Goal: Task Accomplishment & Management: Manage account settings

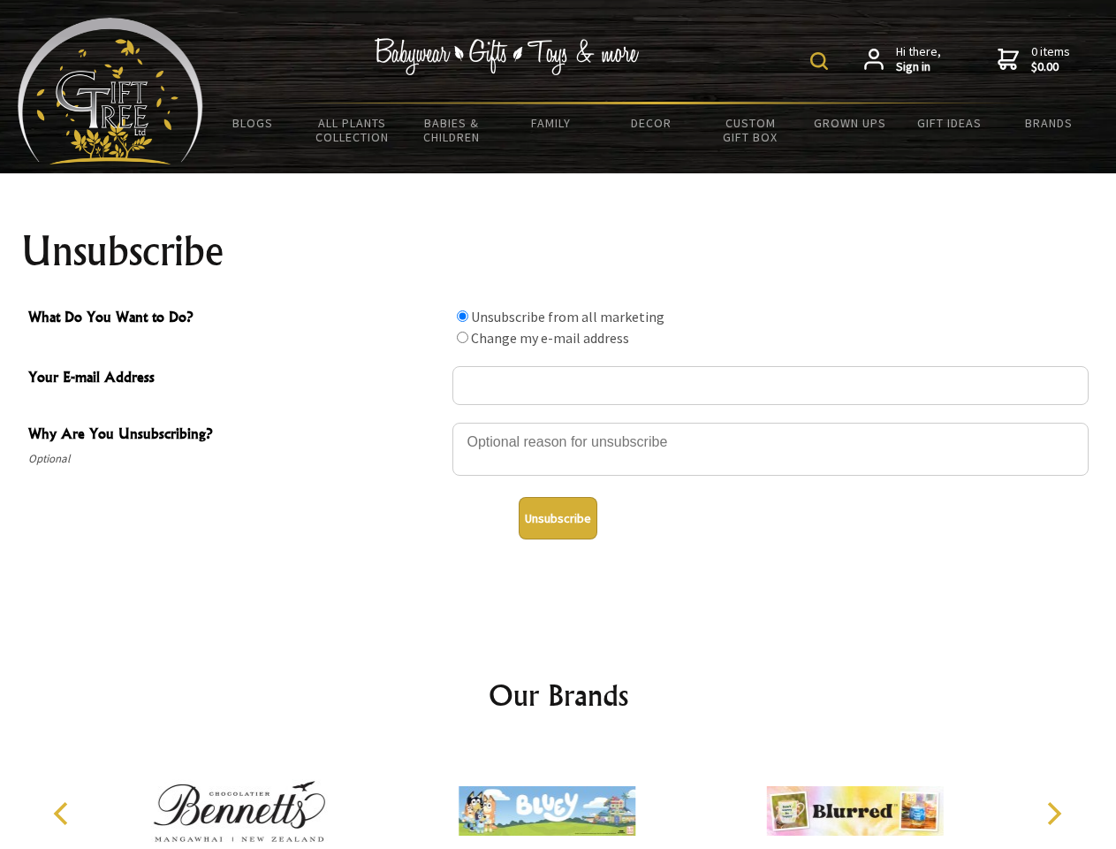
click at [822, 61] on img at bounding box center [820, 61] width 18 height 18
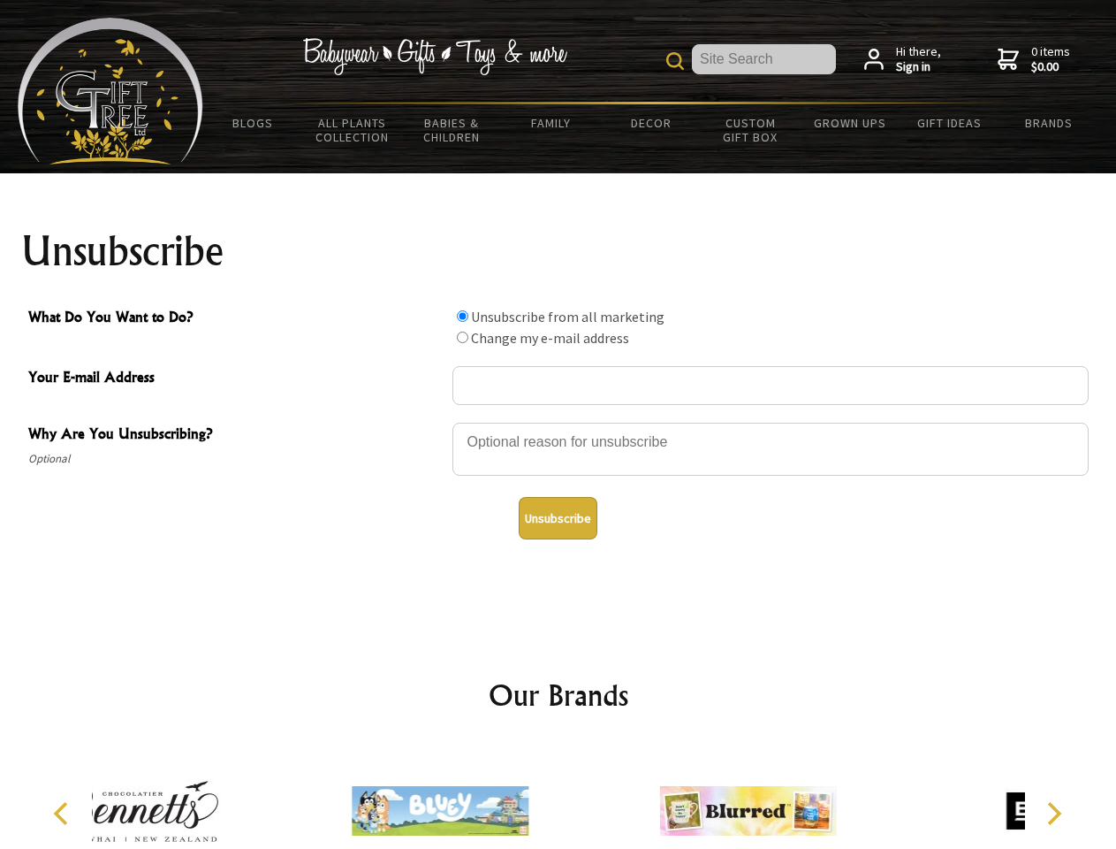
click at [559, 422] on div at bounding box center [771, 452] width 636 height 62
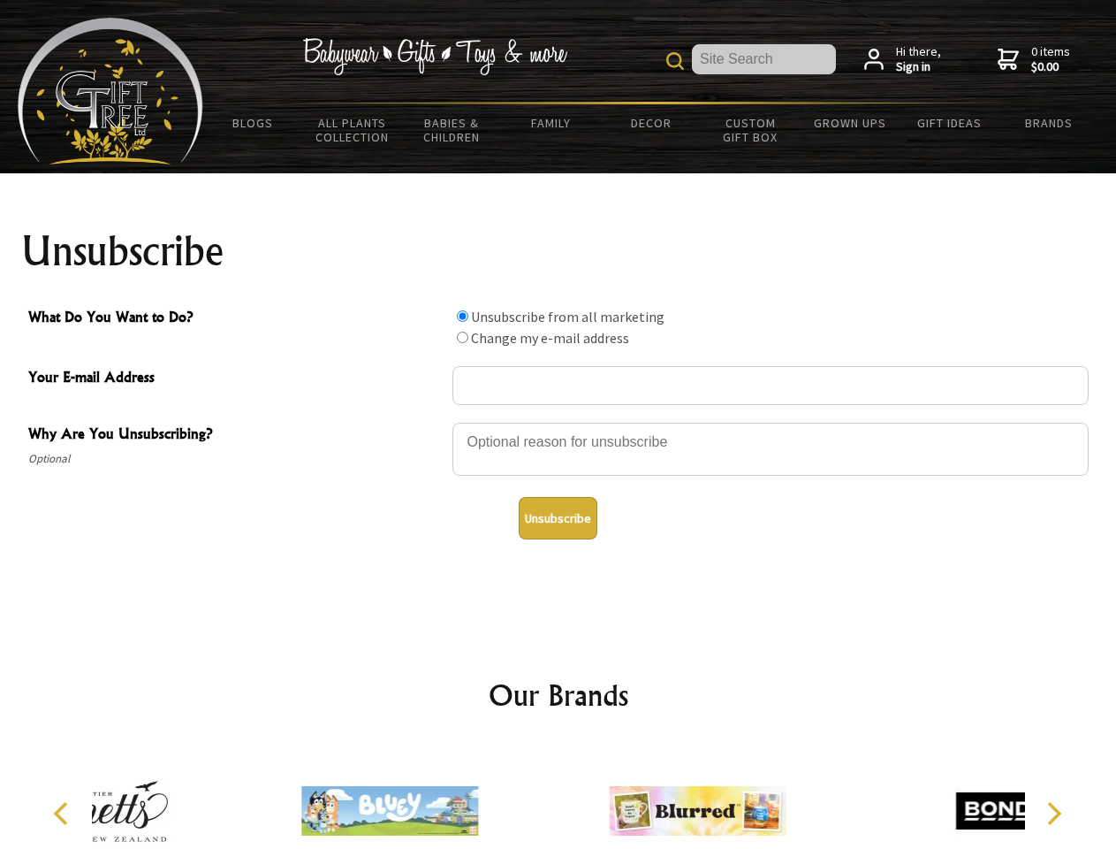
click at [462, 316] on input "What Do You Want to Do?" at bounding box center [462, 315] width 11 height 11
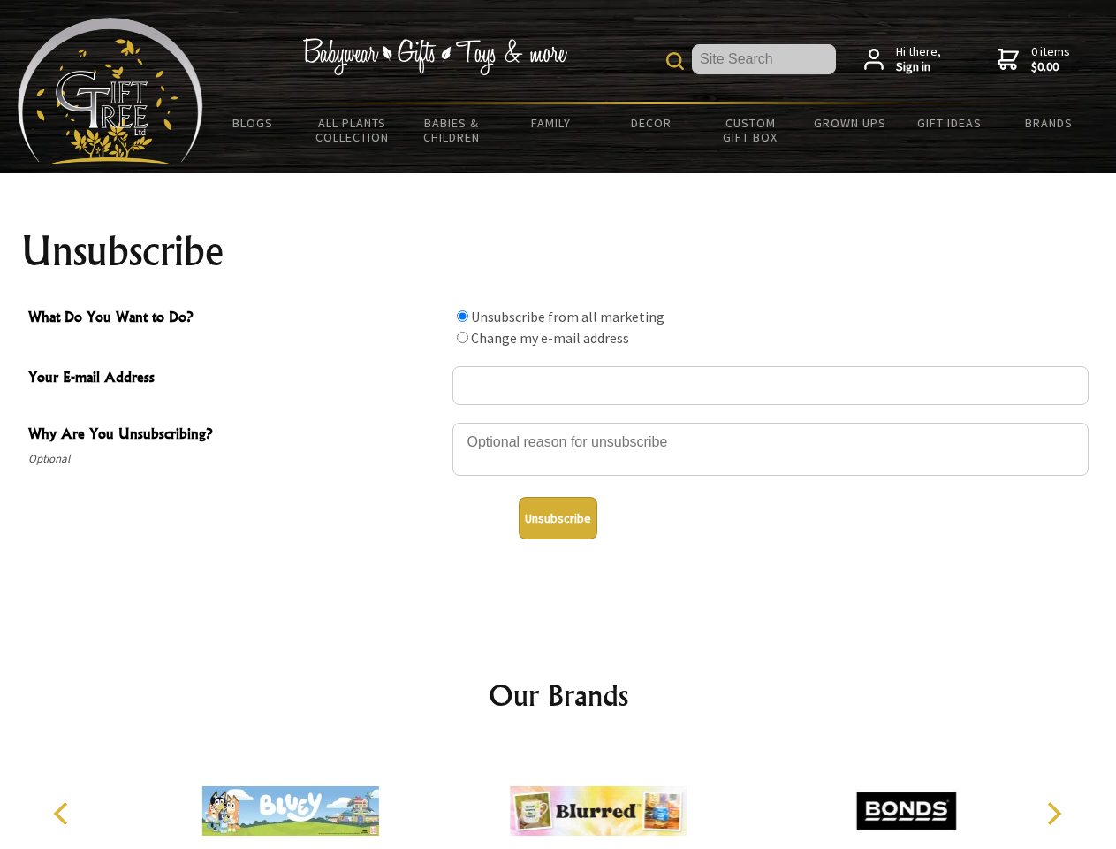
click at [462, 337] on input "What Do You Want to Do?" at bounding box center [462, 336] width 11 height 11
radio input "true"
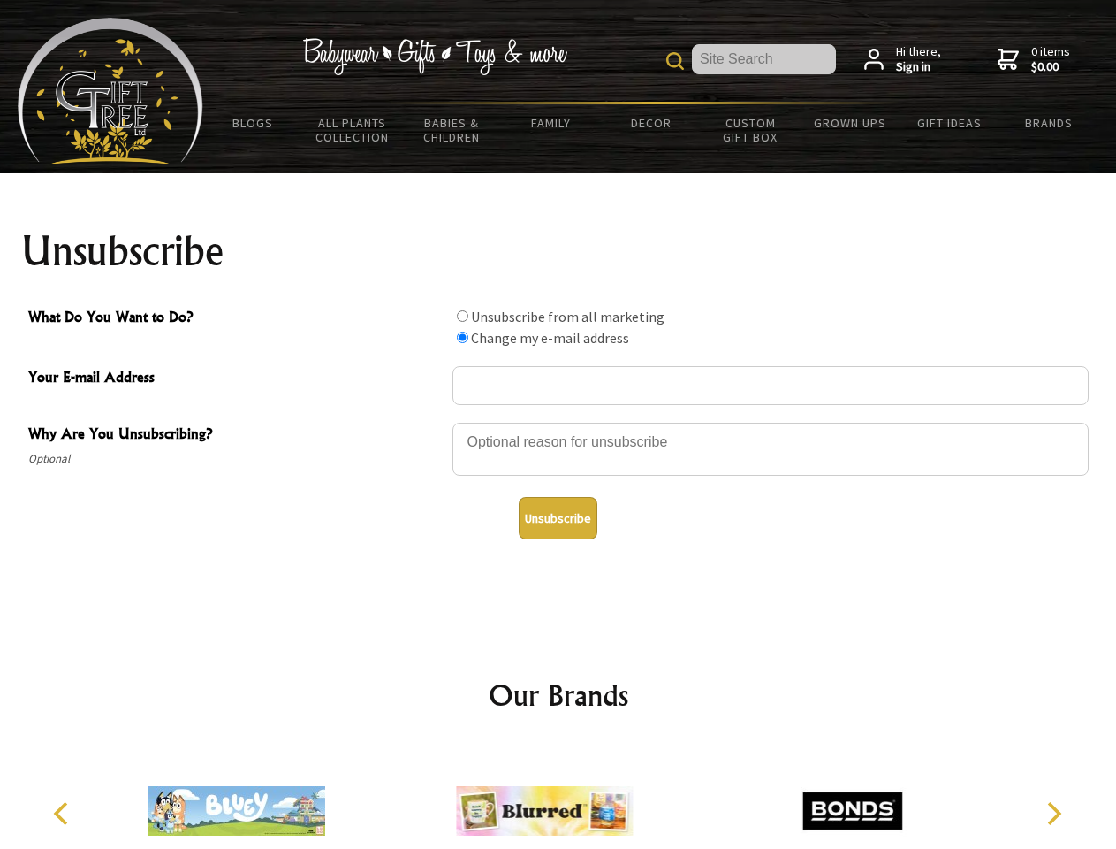
click at [558, 518] on button "Unsubscribe" at bounding box center [558, 518] width 79 height 42
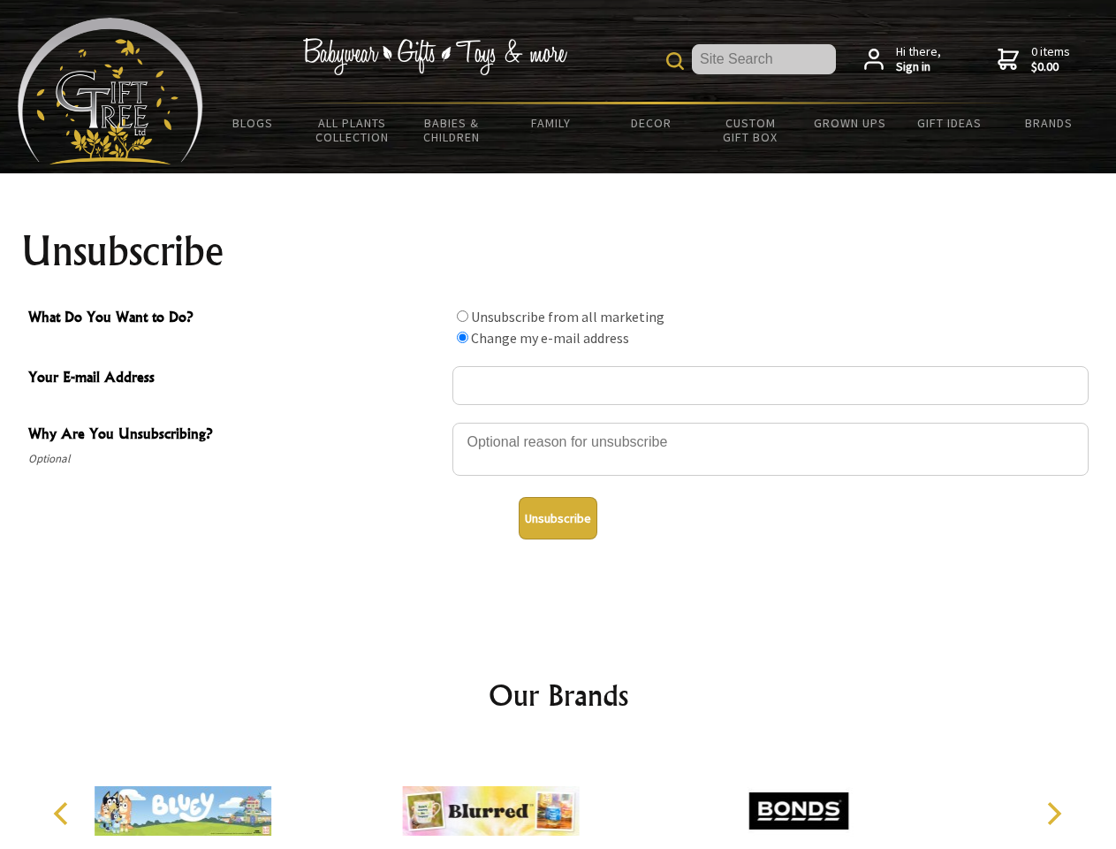
click at [64, 813] on icon "Previous" at bounding box center [62, 813] width 23 height 23
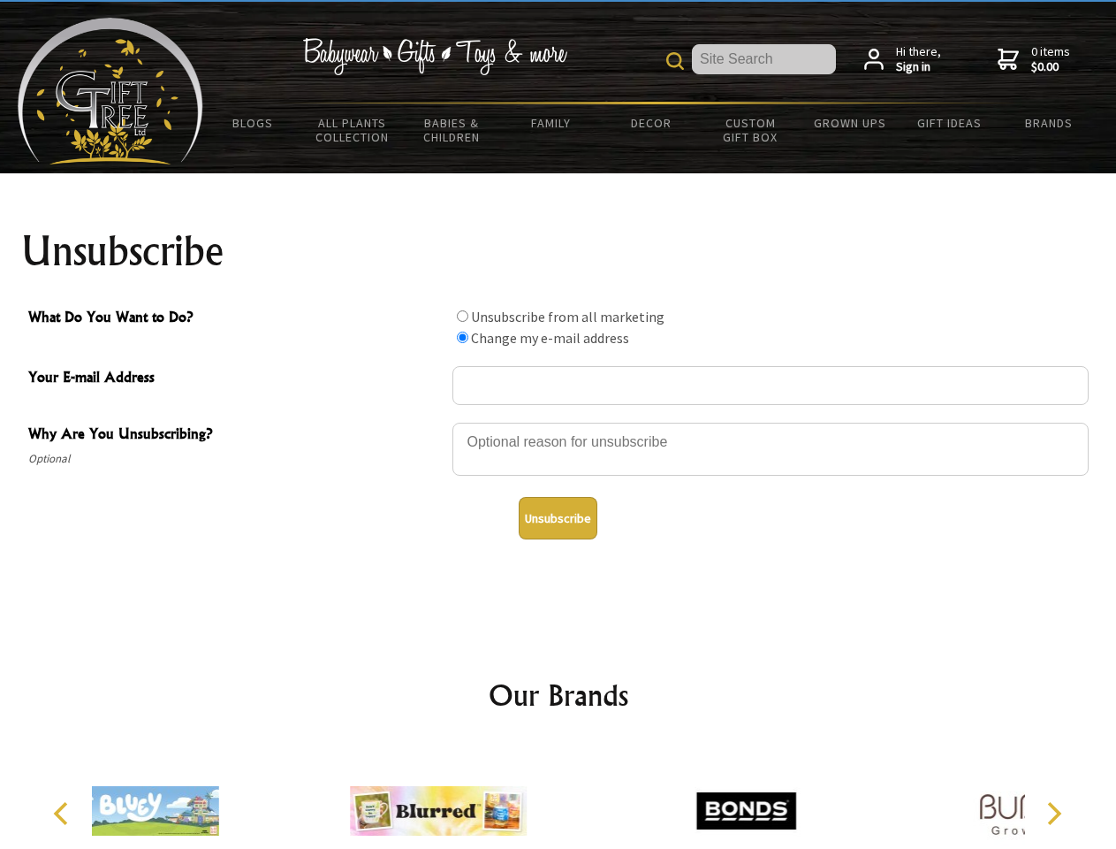
click at [1054, 813] on icon "Next" at bounding box center [1052, 813] width 23 height 23
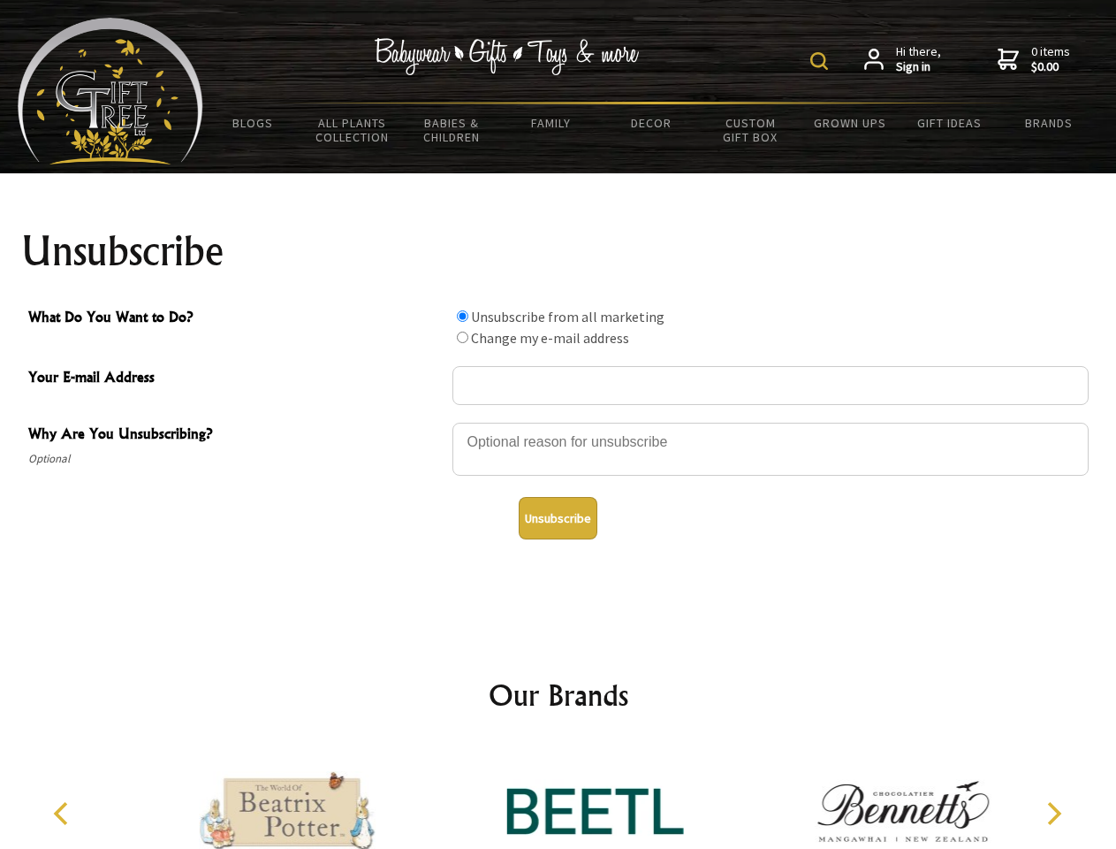
click at [822, 61] on img at bounding box center [820, 61] width 18 height 18
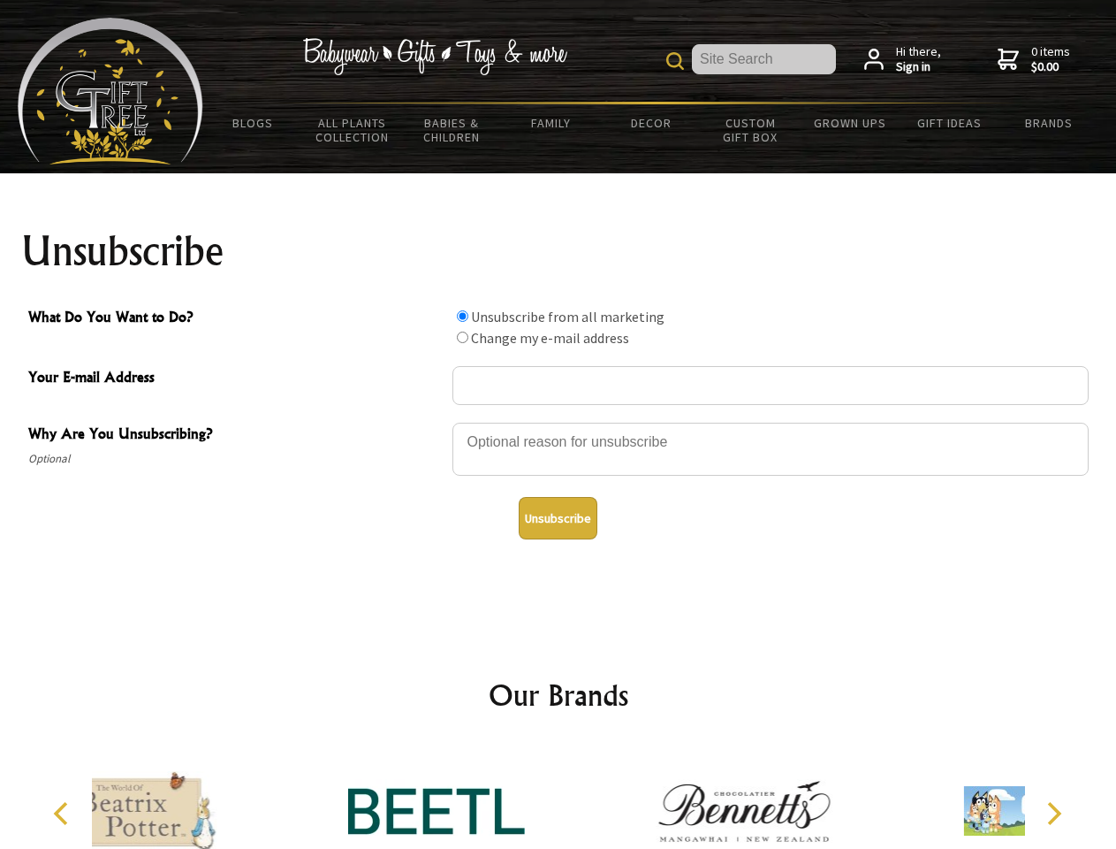
click at [559, 422] on div at bounding box center [771, 452] width 636 height 62
click at [462, 316] on input "What Do You Want to Do?" at bounding box center [462, 315] width 11 height 11
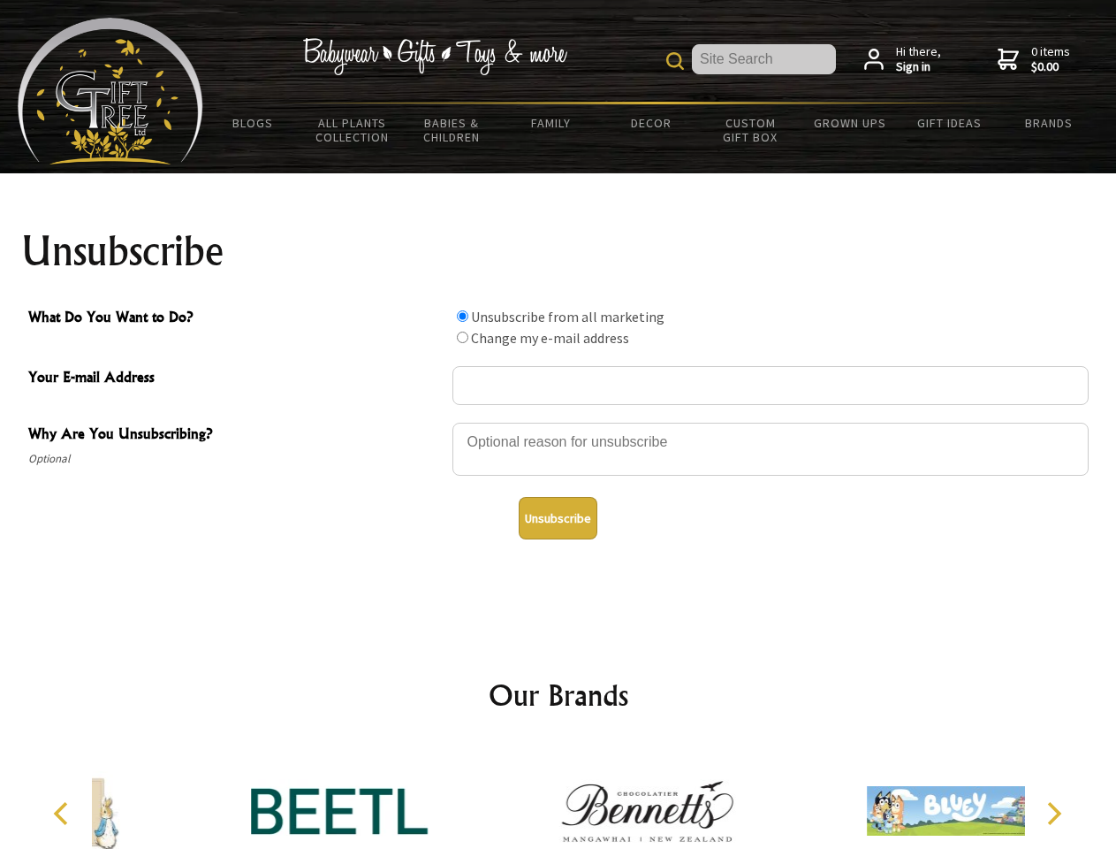
click at [462, 337] on input "What Do You Want to Do?" at bounding box center [462, 336] width 11 height 11
radio input "true"
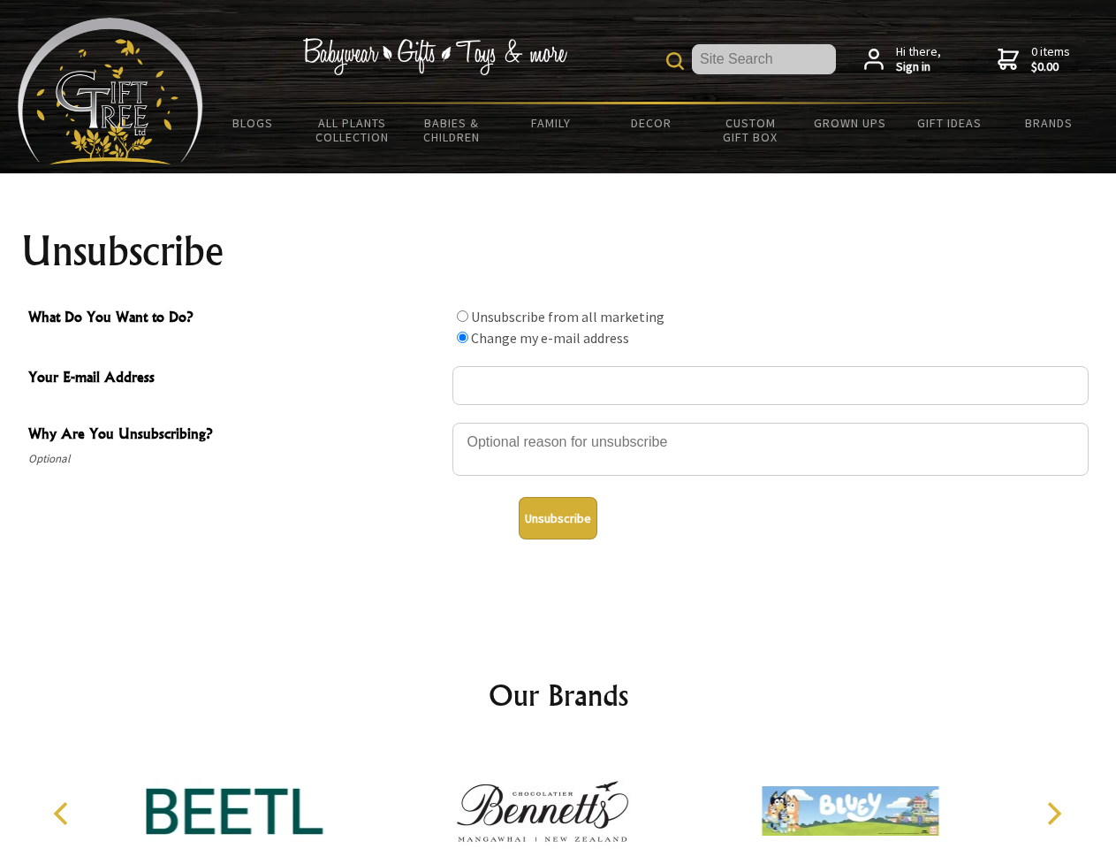
click at [558, 518] on button "Unsubscribe" at bounding box center [558, 518] width 79 height 42
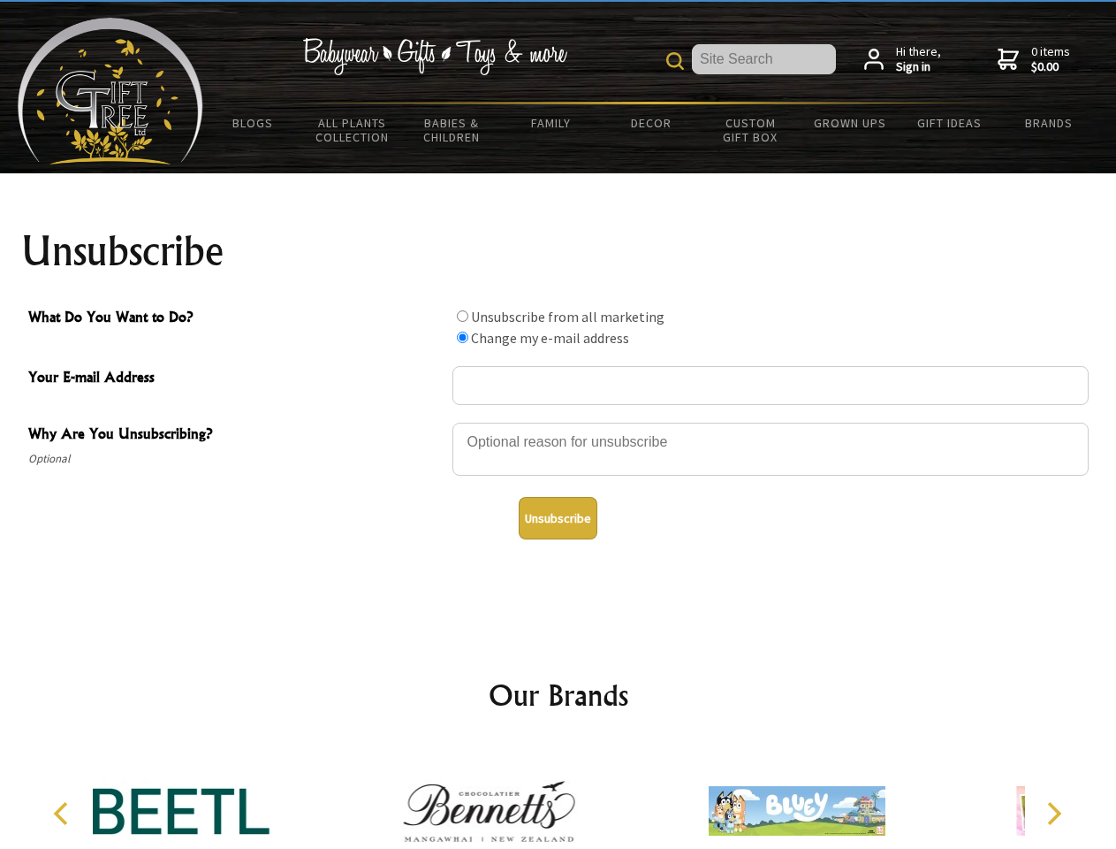
click at [64, 813] on icon "Previous" at bounding box center [62, 813] width 23 height 23
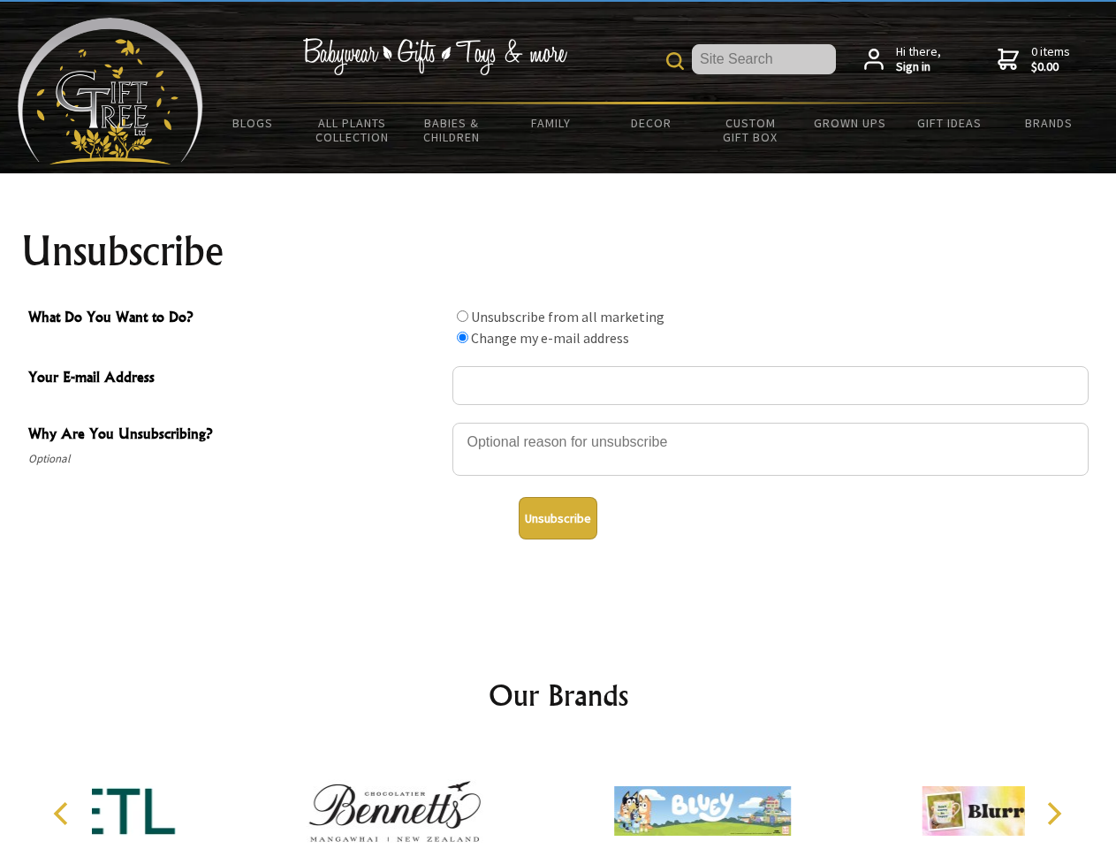
click at [1054, 813] on icon "Next" at bounding box center [1052, 813] width 23 height 23
